Goal: Information Seeking & Learning: Learn about a topic

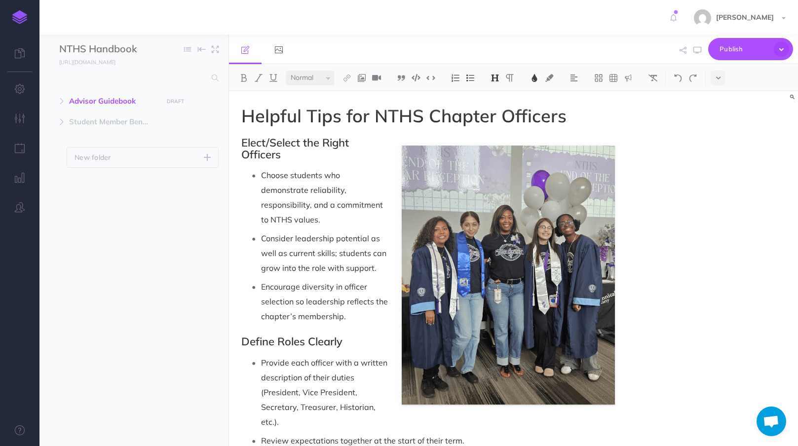
select select "null"
click at [91, 95] on span "Advisor Guidebook" at bounding box center [113, 101] width 88 height 12
select select "null"
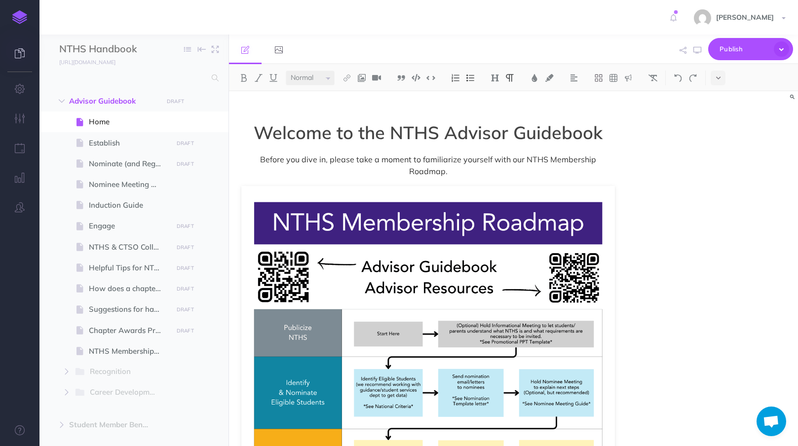
click at [27, 55] on link at bounding box center [19, 54] width 39 height 30
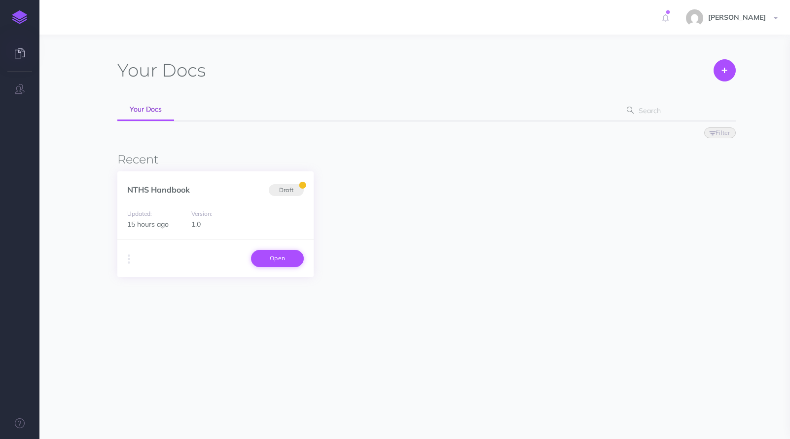
click at [286, 262] on link "Open" at bounding box center [277, 258] width 53 height 17
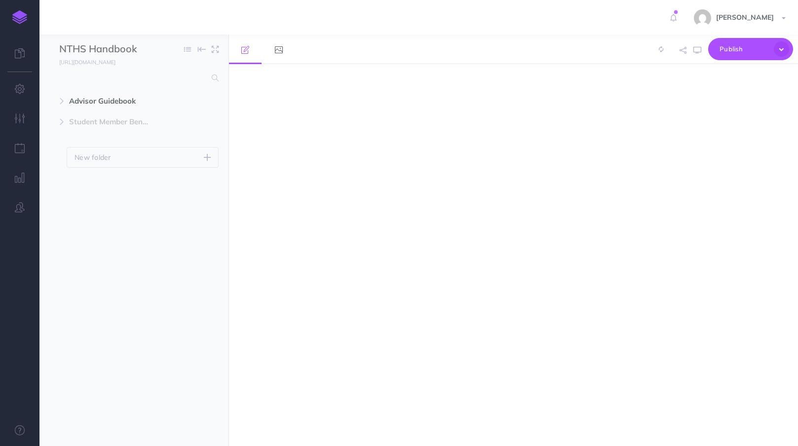
select select "null"
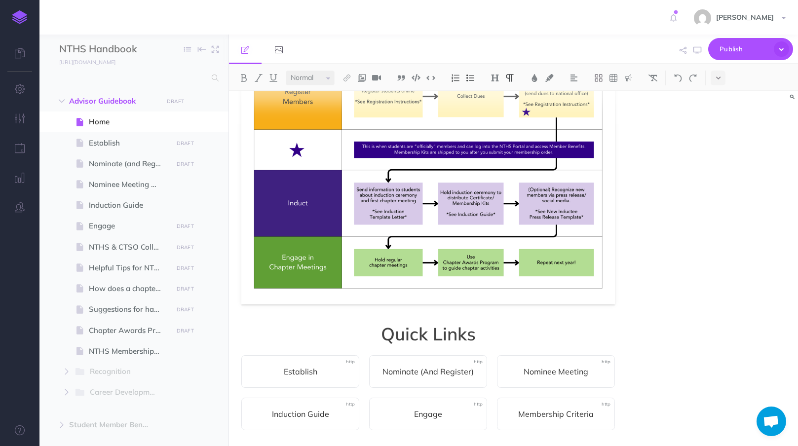
scroll to position [378, 0]
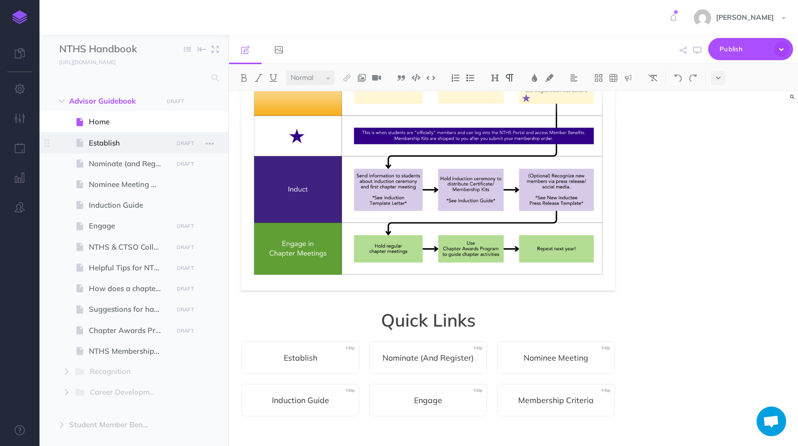
click at [137, 135] on span at bounding box center [133, 142] width 189 height 21
select select "null"
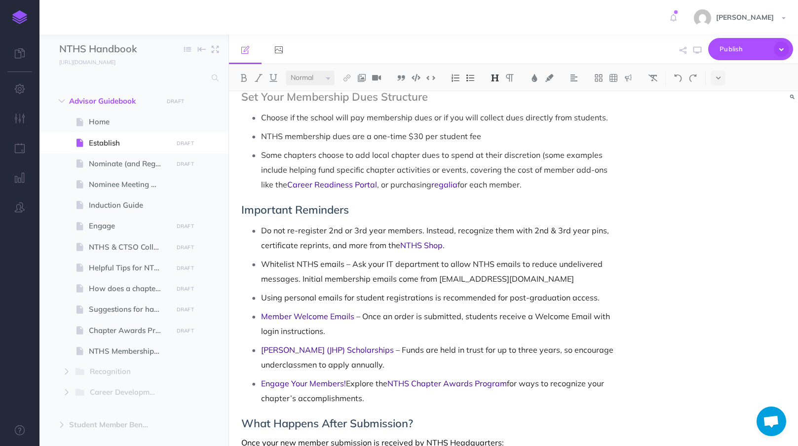
scroll to position [911, 0]
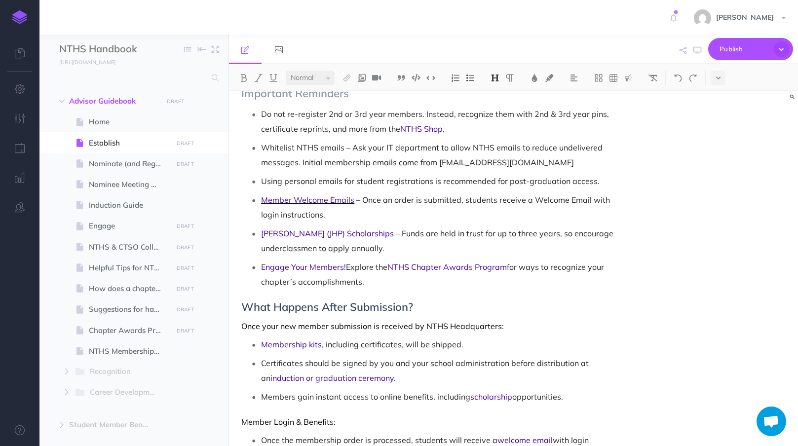
click at [319, 202] on span "Member Welcome Emails" at bounding box center [307, 200] width 93 height 10
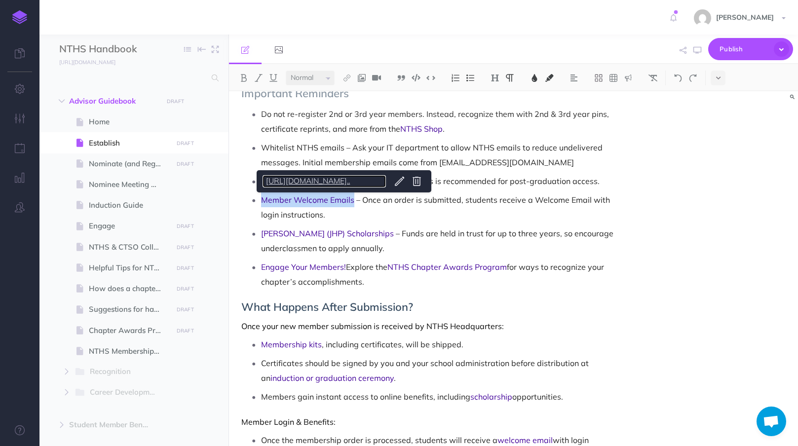
click at [339, 181] on link "[URL][DOMAIN_NAME].." at bounding box center [323, 181] width 123 height 12
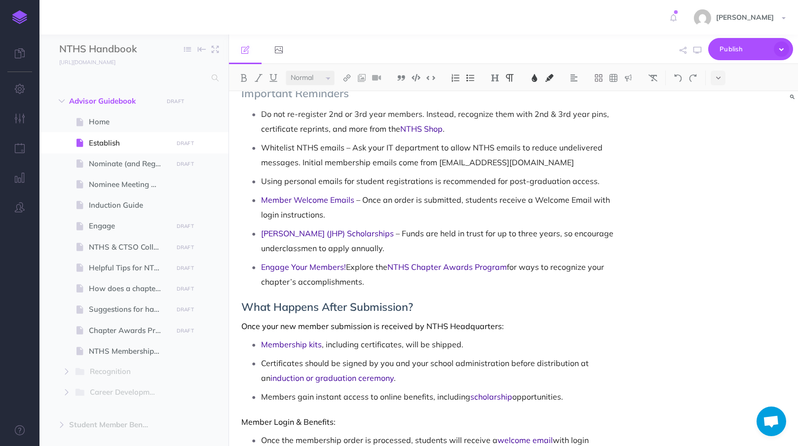
click at [385, 246] on p "[PERSON_NAME] (JHP) Scholarships – Funds are held in trust for up to three year…" at bounding box center [438, 241] width 354 height 30
click at [562, 310] on h2 "What Happens After Submission?" at bounding box center [427, 307] width 373 height 12
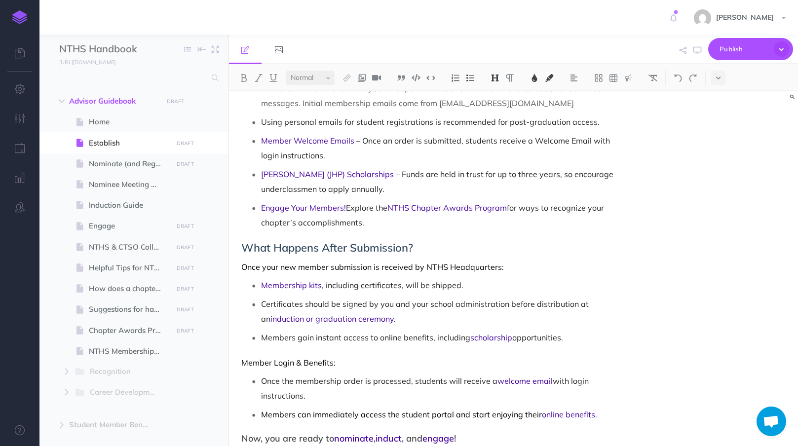
scroll to position [1003, 0]
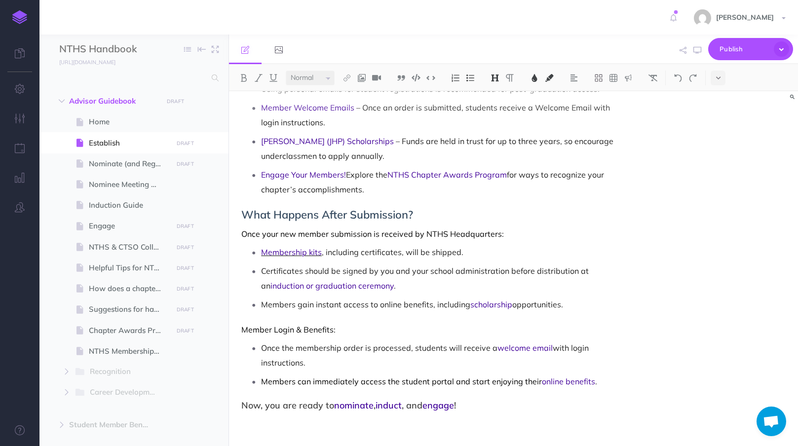
click at [294, 252] on span "Membership kits" at bounding box center [291, 252] width 61 height 10
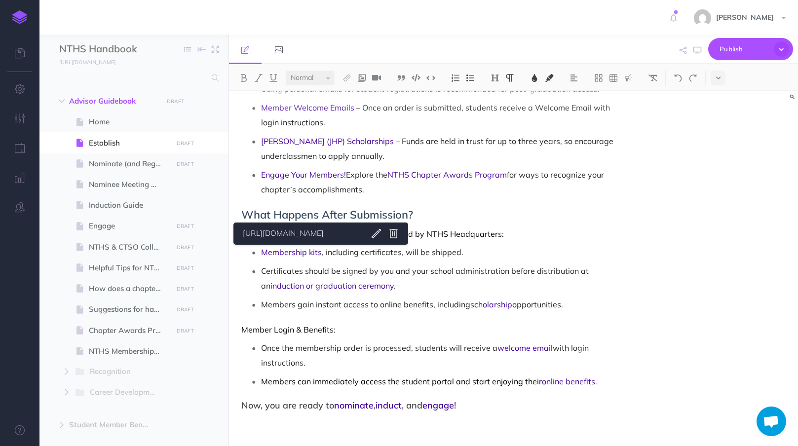
click at [340, 256] on span ", including certificates, will be shipped." at bounding box center [393, 252] width 142 height 10
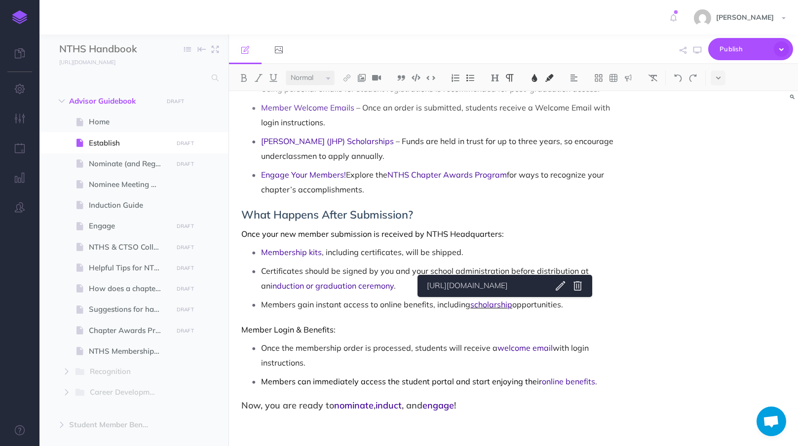
click at [504, 303] on span "scholarship" at bounding box center [491, 304] width 42 height 10
click at [496, 286] on link "[URL][DOMAIN_NAME]" at bounding box center [484, 286] width 123 height 12
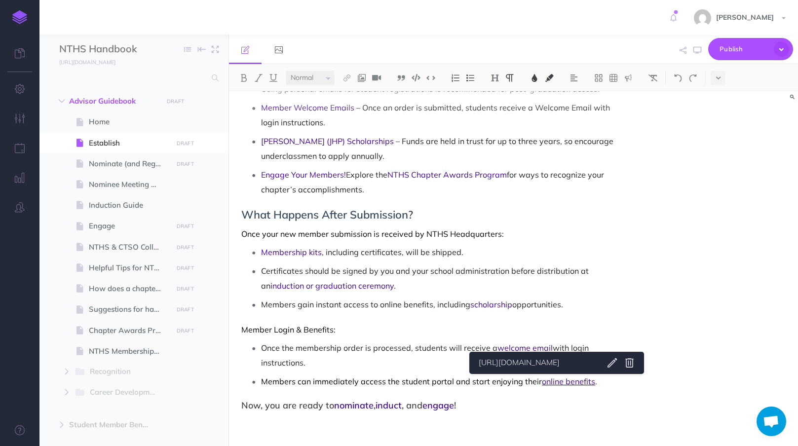
click at [555, 382] on span "online benefits" at bounding box center [568, 381] width 53 height 10
click at [444, 382] on span "Members can immediately access the student portal and start enjoying their" at bounding box center [401, 381] width 281 height 10
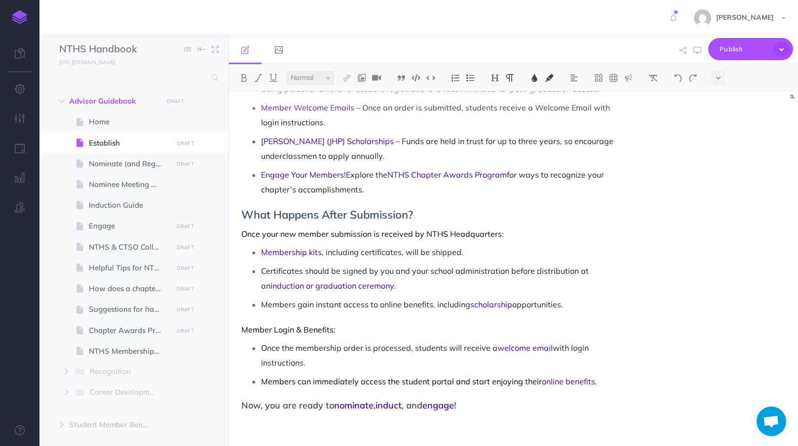
click at [270, 382] on span "Members can immediately access the student portal and start enjoying their" at bounding box center [401, 381] width 281 height 10
click at [701, 51] on icon "button" at bounding box center [697, 50] width 8 height 8
click at [129, 161] on span "Nominate (and Register)" at bounding box center [129, 164] width 80 height 12
select select "null"
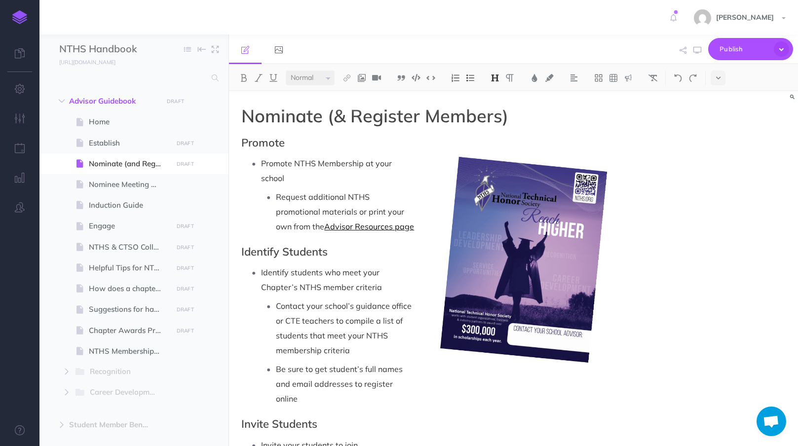
click at [337, 228] on link "Advisor Resources page" at bounding box center [369, 226] width 90 height 10
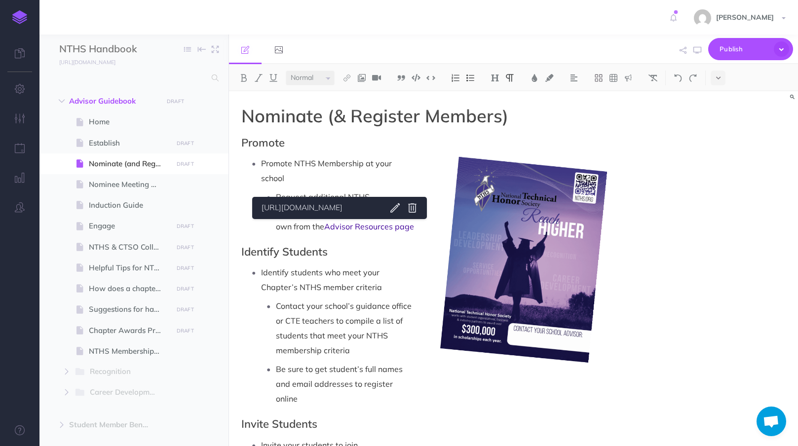
click at [356, 182] on p "Promote NTHS Membership at your school" at bounding box center [438, 171] width 354 height 30
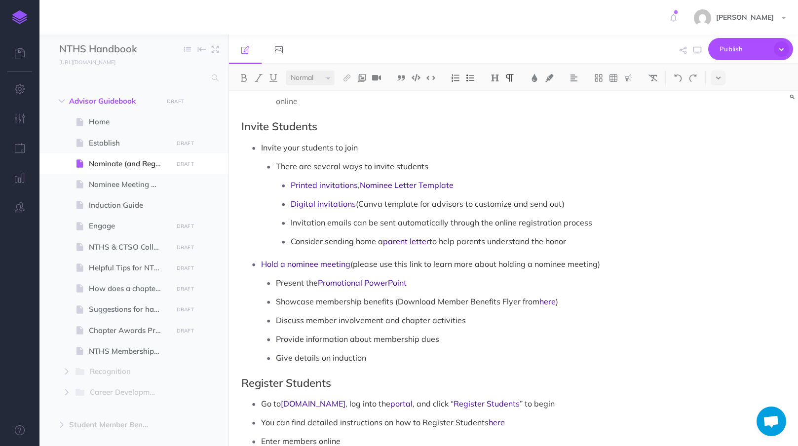
scroll to position [308, 0]
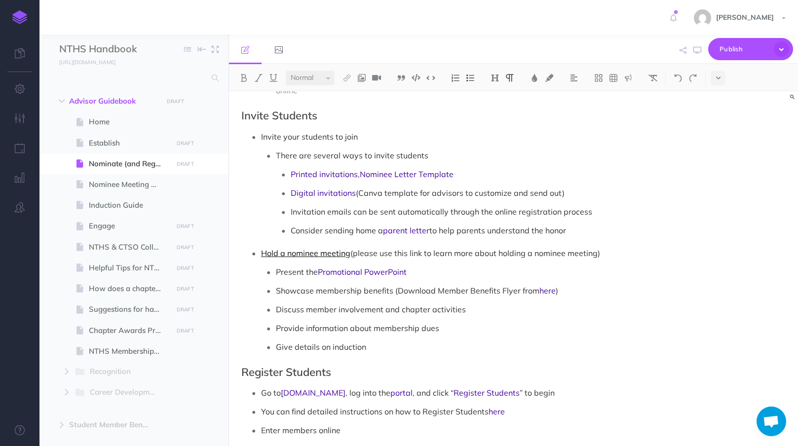
click at [322, 248] on link "Hold a nominee meeting" at bounding box center [305, 253] width 89 height 10
click at [335, 221] on link "[URL][DOMAIN_NAME].." at bounding box center [321, 220] width 123 height 12
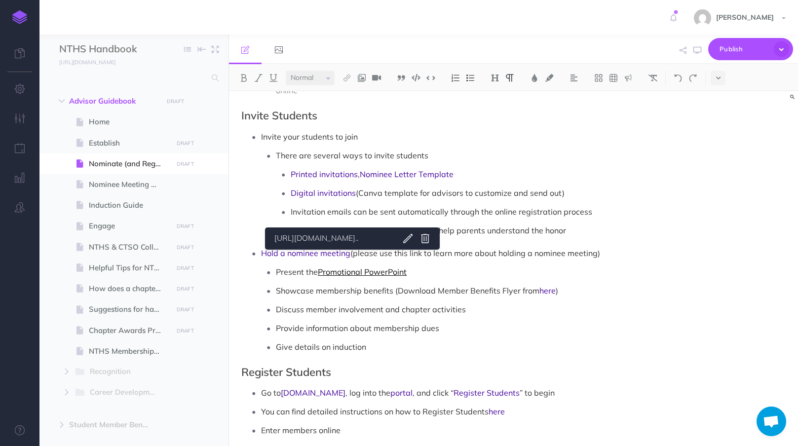
click at [354, 267] on link "Promotional PowerPoint" at bounding box center [362, 272] width 89 height 10
click at [354, 240] on link "[URL][DOMAIN_NAME].." at bounding box center [332, 238] width 123 height 12
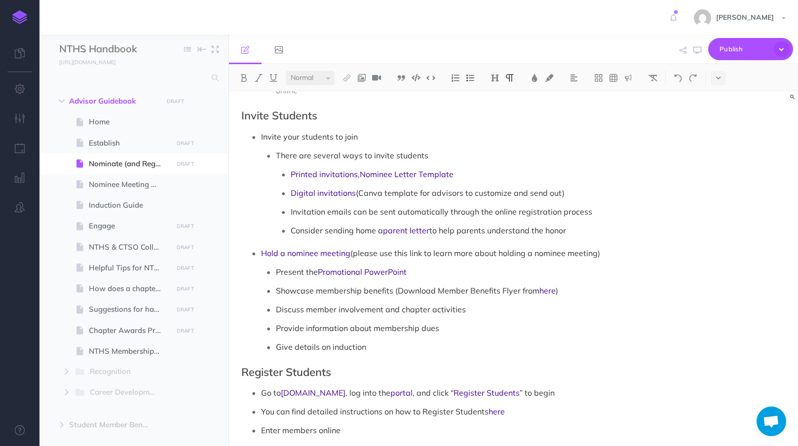
click at [401, 304] on ul "Present the Promotional PowerPoint Showcase membership benefits (Download Membe…" at bounding box center [438, 309] width 354 height 90
click at [542, 286] on link "here" at bounding box center [547, 291] width 16 height 10
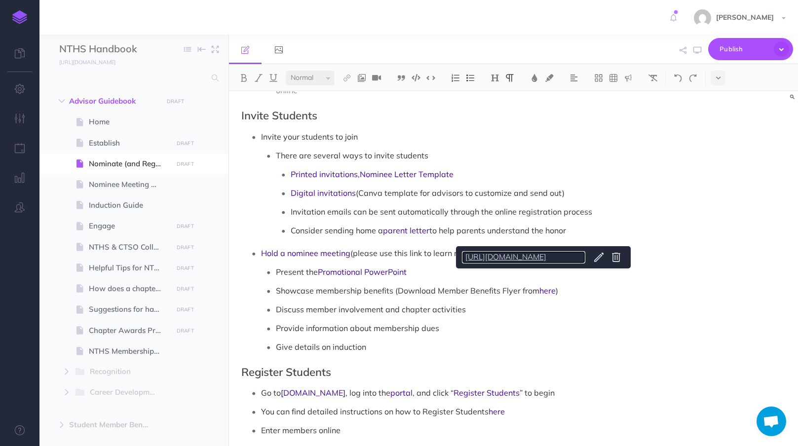
click at [520, 257] on link "[URL][DOMAIN_NAME]" at bounding box center [523, 257] width 123 height 12
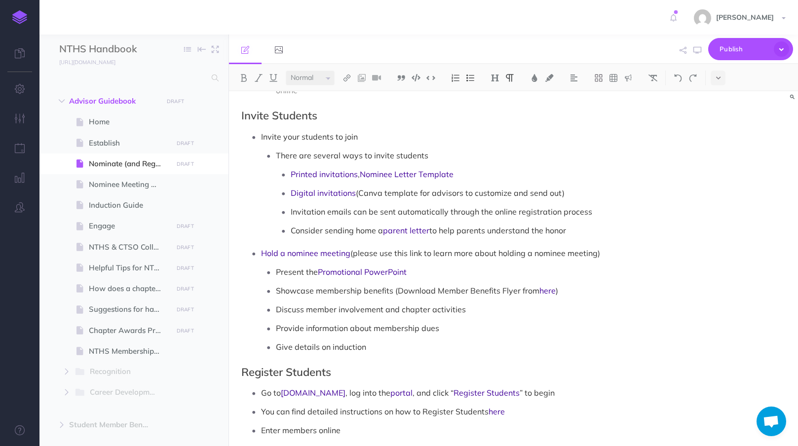
click at [302, 321] on p "Provide information about membership dues" at bounding box center [445, 328] width 339 height 15
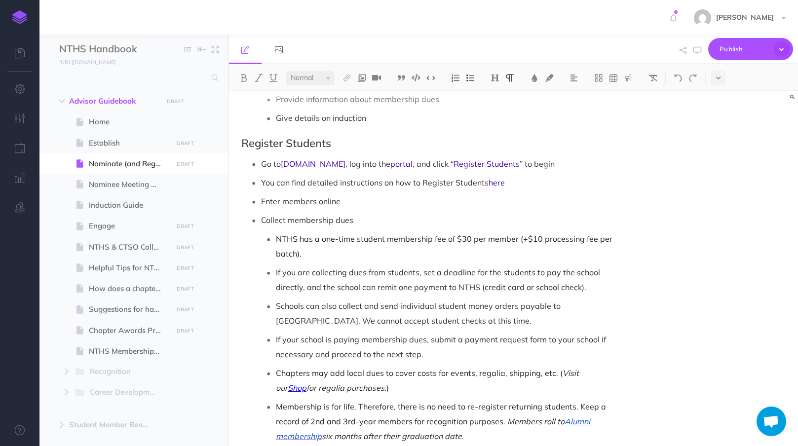
scroll to position [523, 0]
